Goal: Task Accomplishment & Management: Use online tool/utility

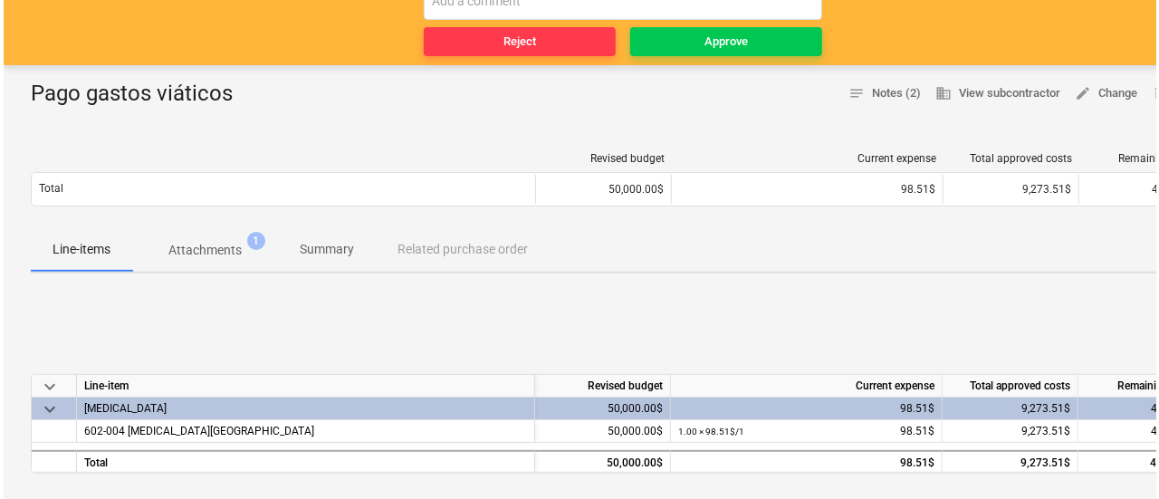
scroll to position [272, 0]
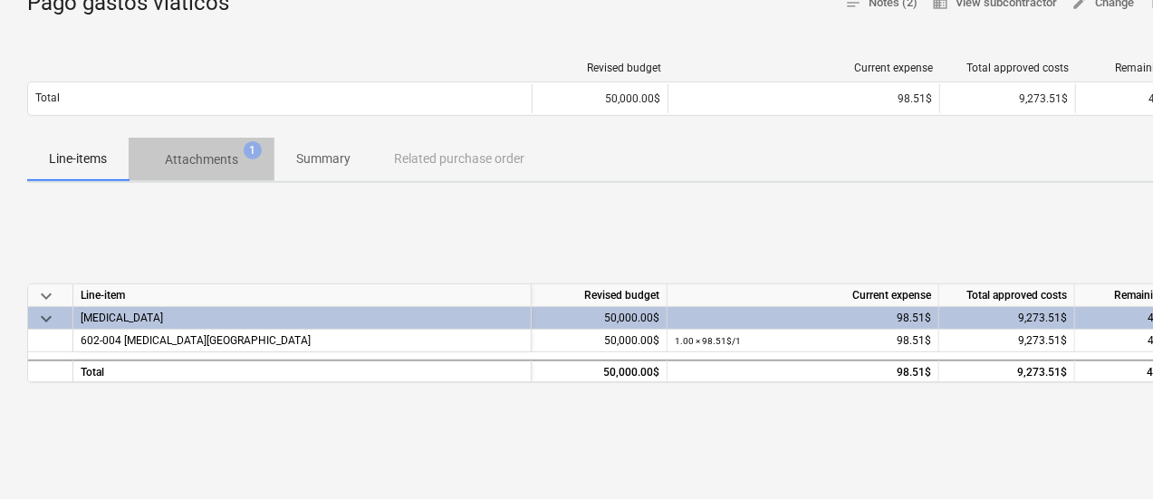
click at [206, 157] on p "Attachments" at bounding box center [201, 159] width 73 height 19
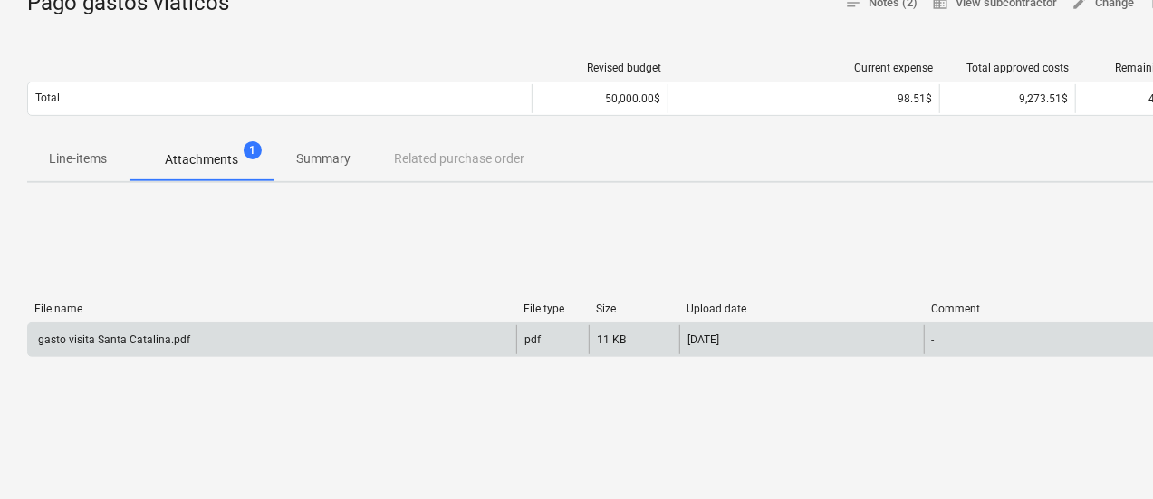
click at [133, 335] on div "gasto visita Santa Catalina.pdf" at bounding box center [112, 339] width 155 height 13
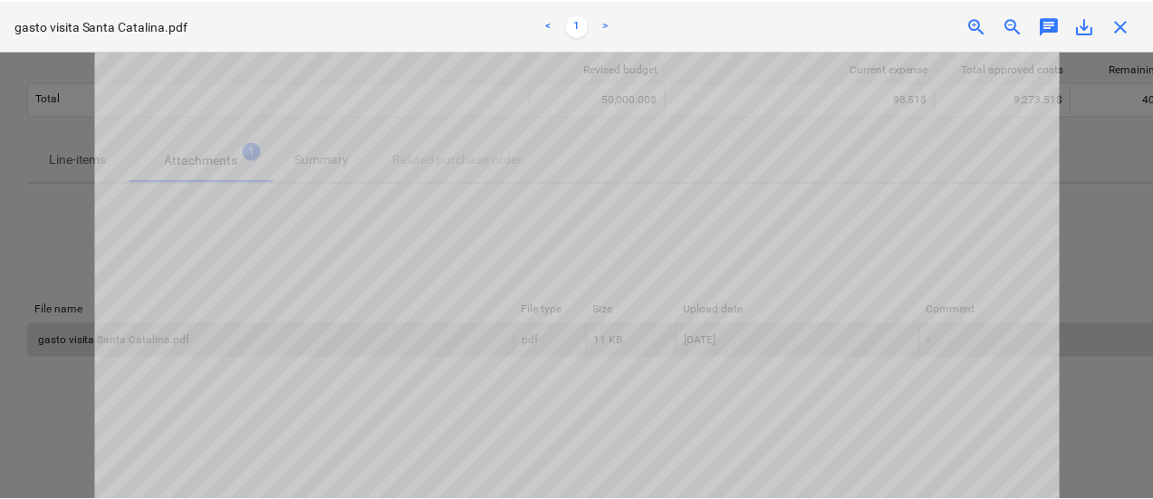
scroll to position [181, 0]
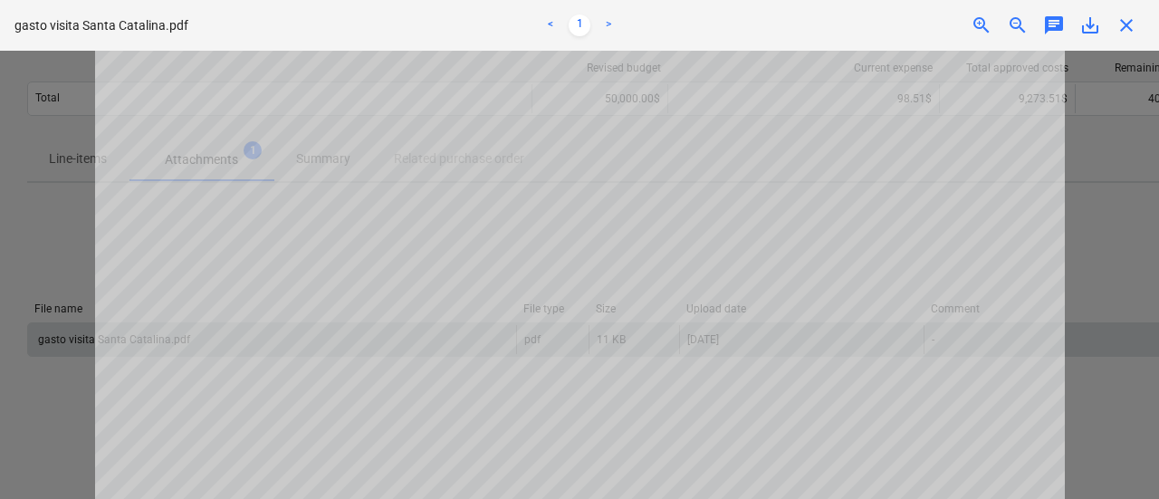
click at [1121, 27] on span "close" at bounding box center [1127, 25] width 22 height 22
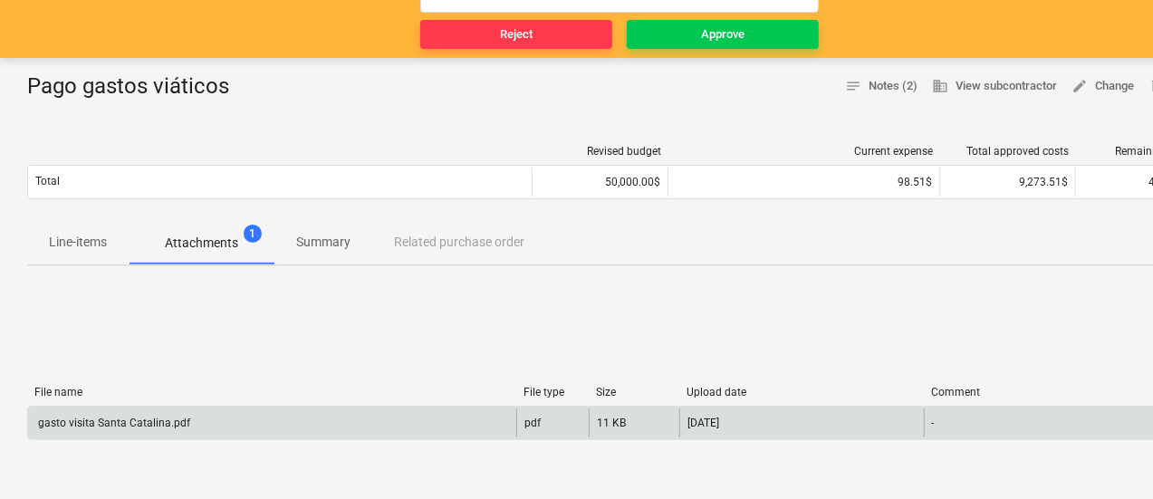
scroll to position [0, 0]
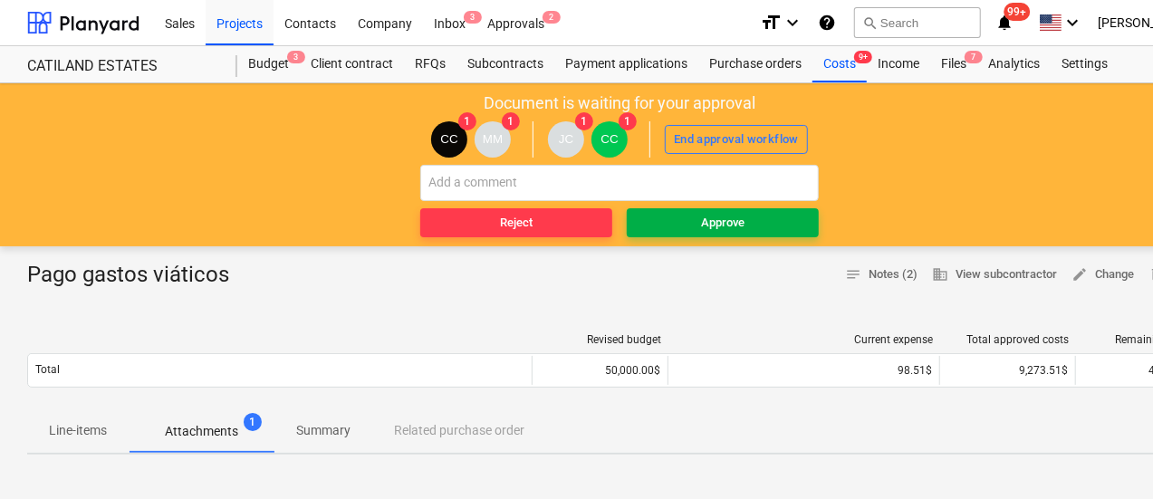
click at [764, 221] on span "Approve" at bounding box center [723, 223] width 178 height 21
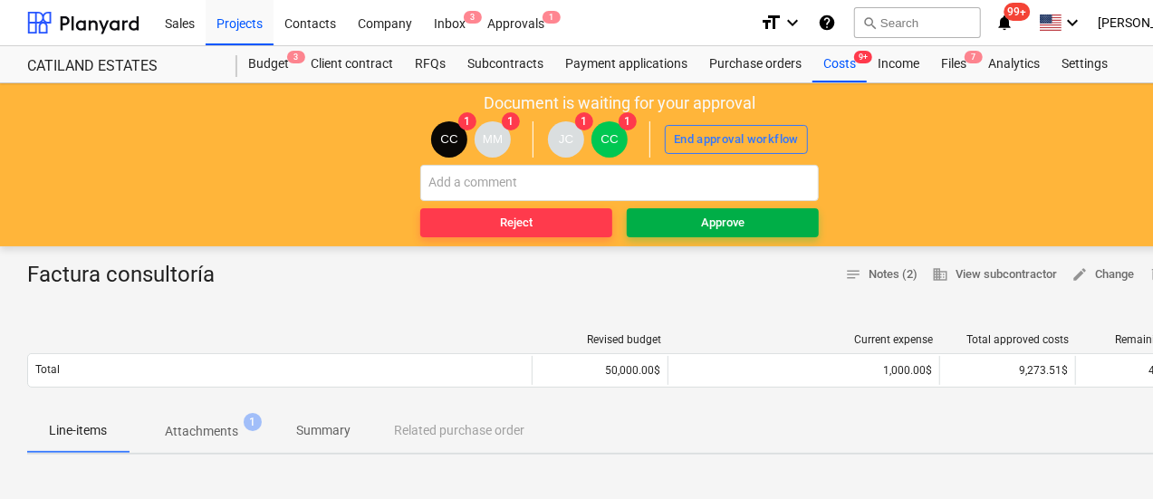
click at [689, 216] on span "Approve" at bounding box center [723, 223] width 178 height 21
